Goal: Information Seeking & Learning: Learn about a topic

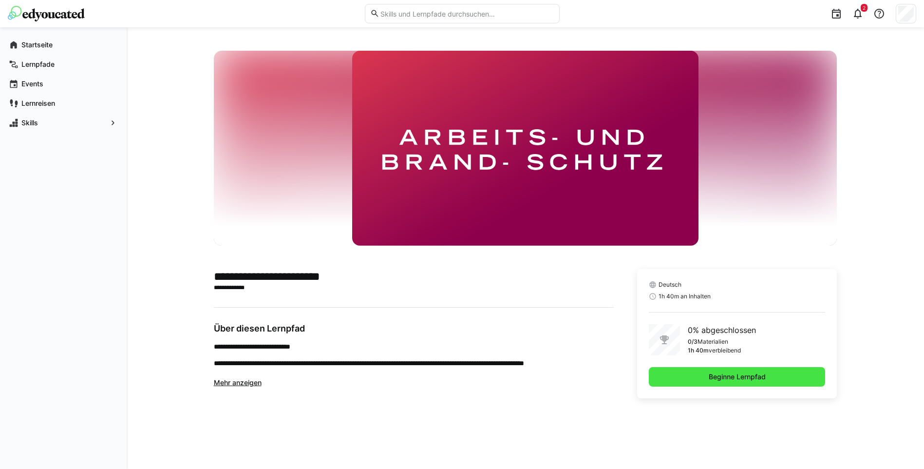
click at [724, 377] on span "Beginne Lernpfad" at bounding box center [738, 377] width 60 height 10
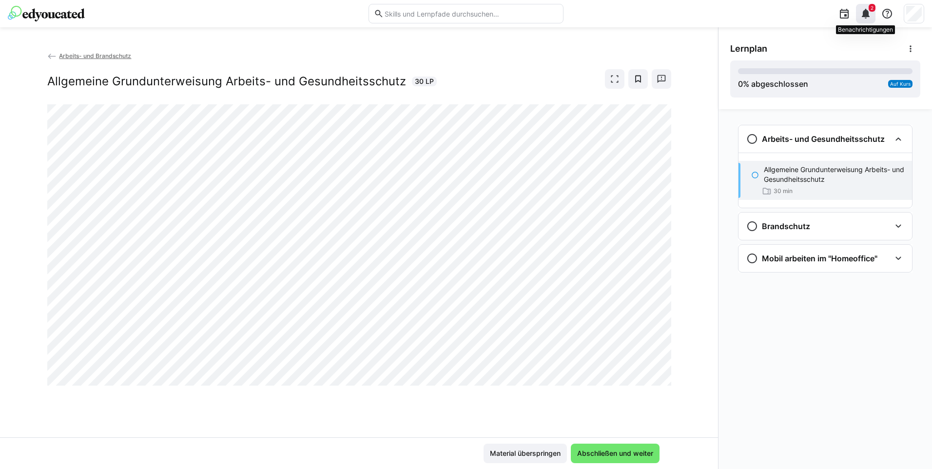
click at [865, 14] on eds-icon at bounding box center [866, 14] width 12 height 12
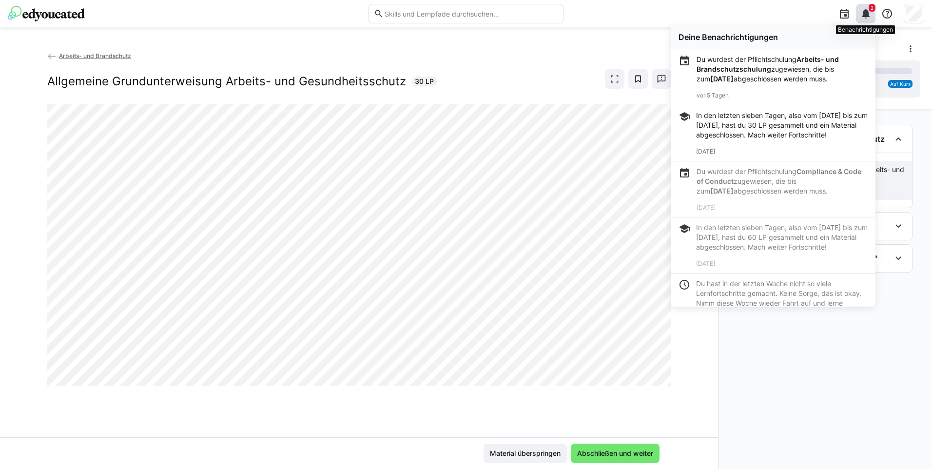
click at [869, 17] on eds-icon at bounding box center [866, 14] width 12 height 12
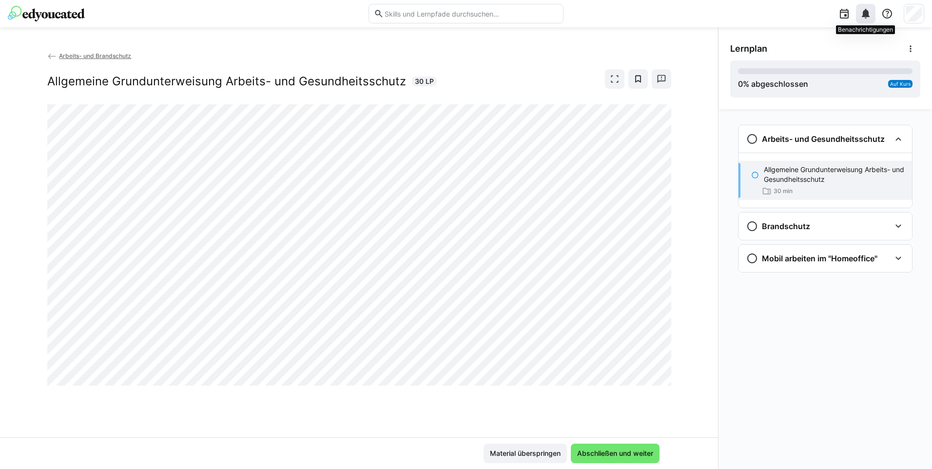
click at [869, 17] on eds-icon at bounding box center [866, 14] width 12 height 12
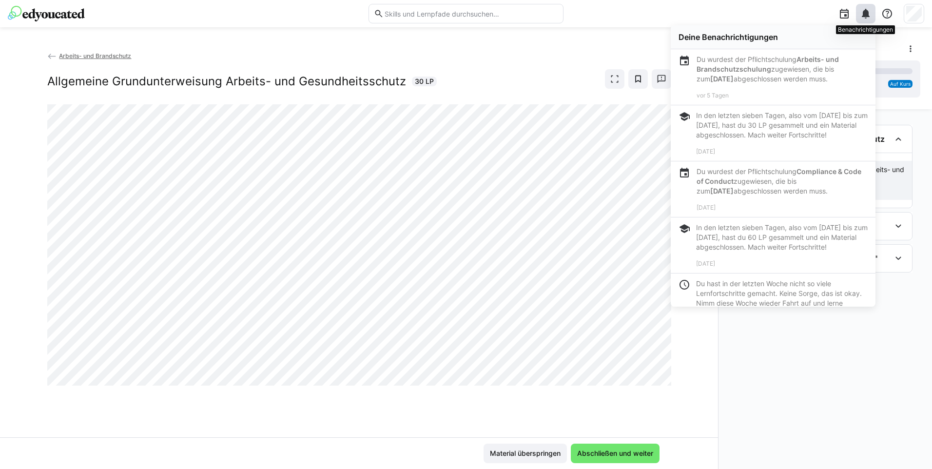
click at [869, 17] on eds-icon at bounding box center [866, 14] width 12 height 12
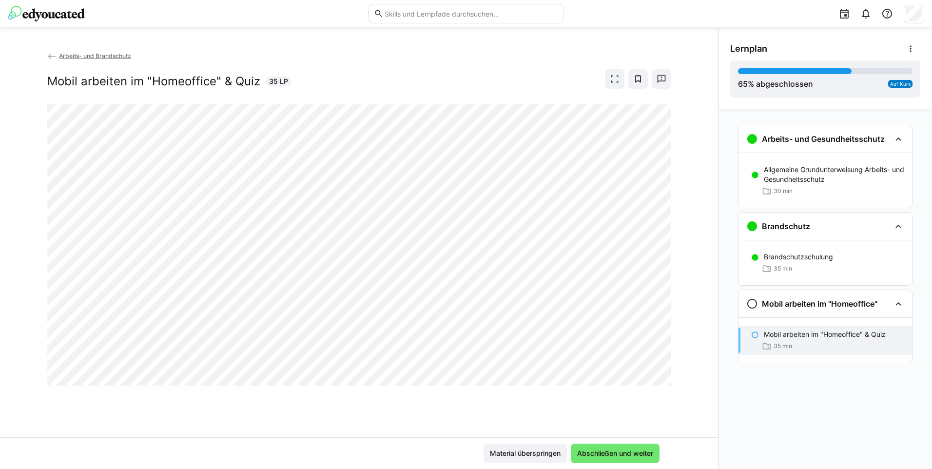
drag, startPoint x: 489, startPoint y: 20, endPoint x: 396, endPoint y: 92, distance: 117.1
click at [396, 92] on div "Arbeits- und Brandschutz Mobil arbeiten im "Homeoffice" & Quiz 35 LP" at bounding box center [359, 78] width 624 height 54
drag, startPoint x: 151, startPoint y: 78, endPoint x: 256, endPoint y: 80, distance: 105.3
click at [256, 80] on h2 "Mobil arbeiten im "Homeoffice" & Quiz" at bounding box center [153, 81] width 213 height 15
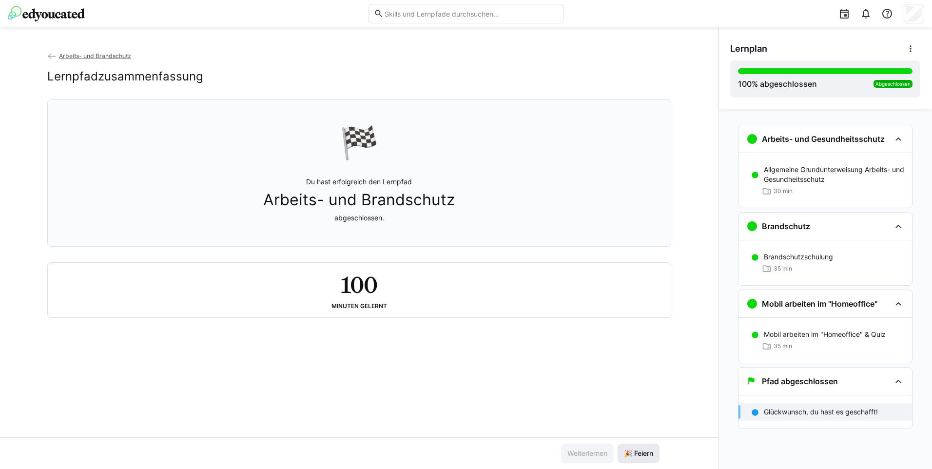
click at [636, 458] on span "🎉 Feiern" at bounding box center [638, 452] width 42 height 19
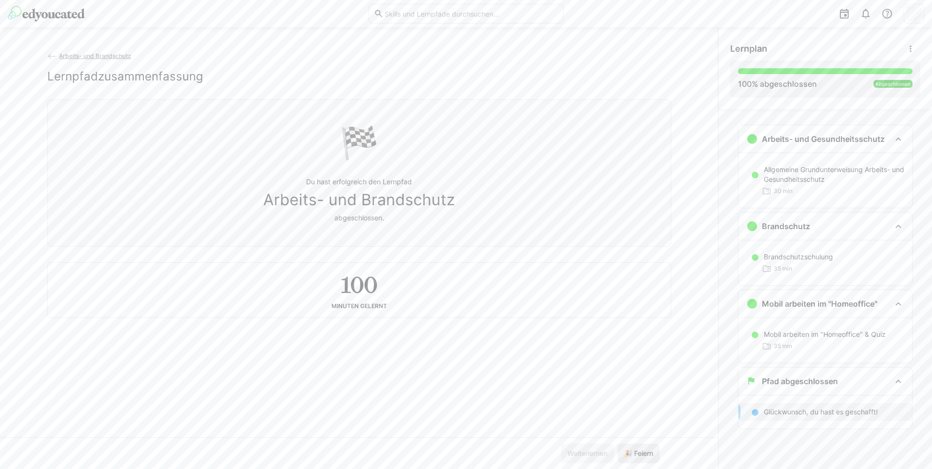
click at [634, 459] on span "🎉 Feiern" at bounding box center [638, 452] width 42 height 19
click at [869, 12] on eds-icon at bounding box center [866, 14] width 12 height 12
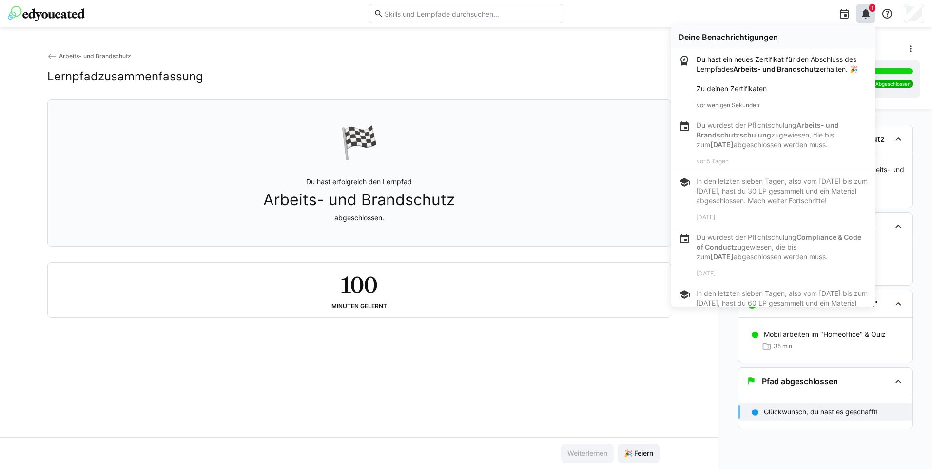
click at [745, 88] on link "Zu deinen Zertifikaten" at bounding box center [731, 88] width 70 height 8
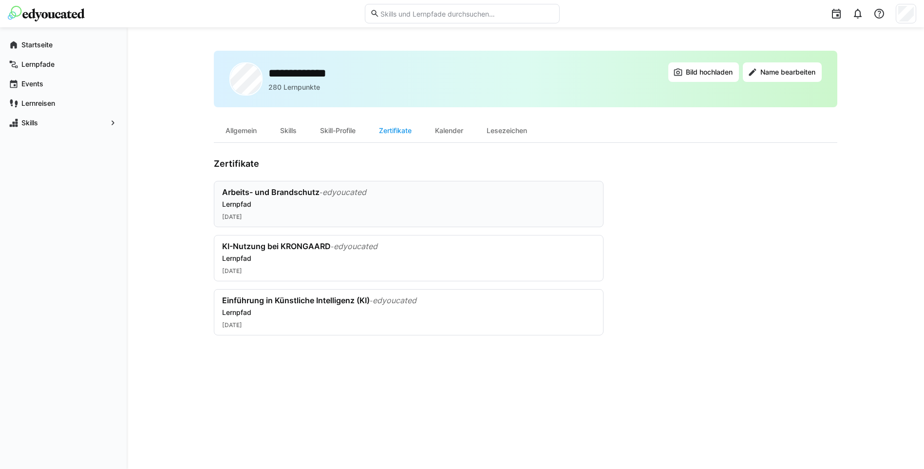
click at [394, 197] on div "Arbeits- und Brandschutz - edyoucated Lernpfad" at bounding box center [408, 198] width 373 height 22
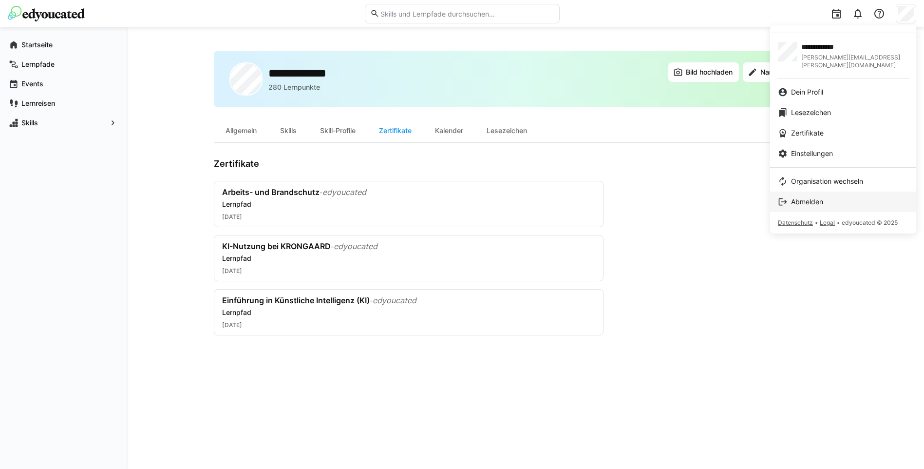
click at [811, 197] on span "Abmelden" at bounding box center [807, 202] width 32 height 10
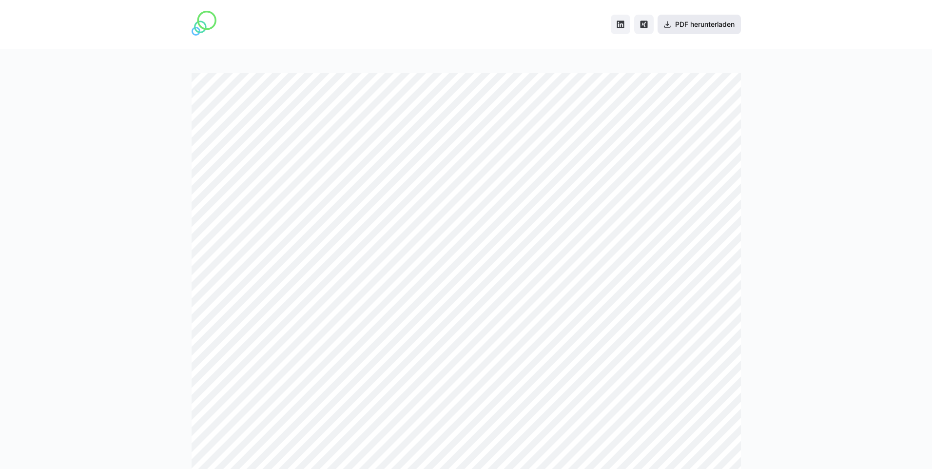
click at [699, 23] on span "PDF herunterladen" at bounding box center [704, 24] width 62 height 10
